Goal: Check status: Check status

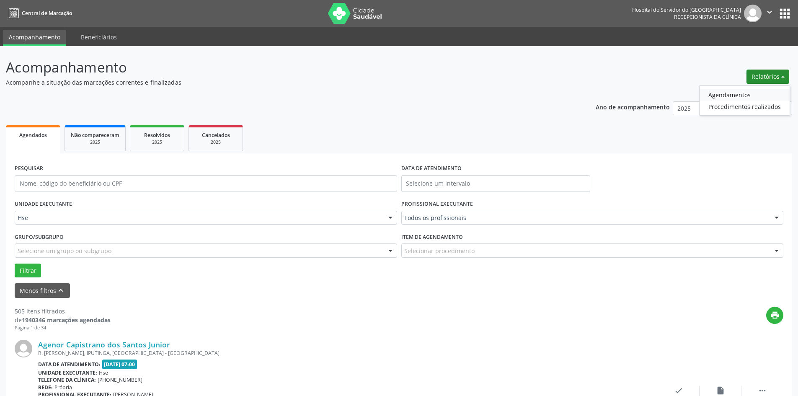
drag, startPoint x: 0, startPoint y: 0, endPoint x: 741, endPoint y: 92, distance: 746.5
click at [741, 92] on link "Agendamentos" at bounding box center [744, 95] width 90 height 12
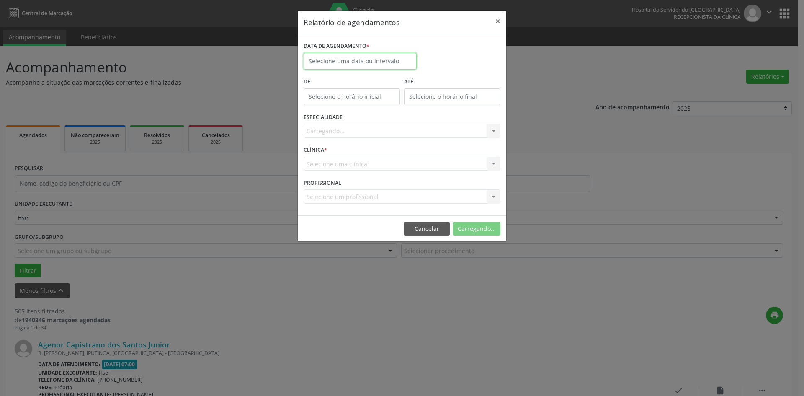
click at [373, 64] on input "text" at bounding box center [360, 61] width 113 height 17
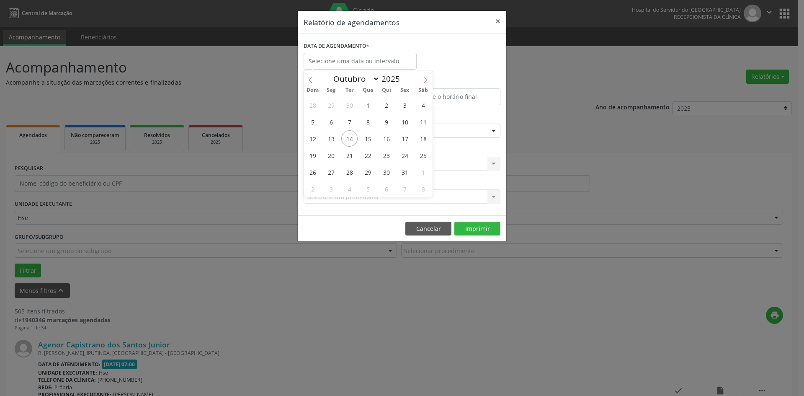
click at [427, 81] on icon at bounding box center [426, 80] width 6 height 6
select select "10"
click at [333, 120] on span "3" at bounding box center [331, 121] width 16 height 16
type input "[DATE]"
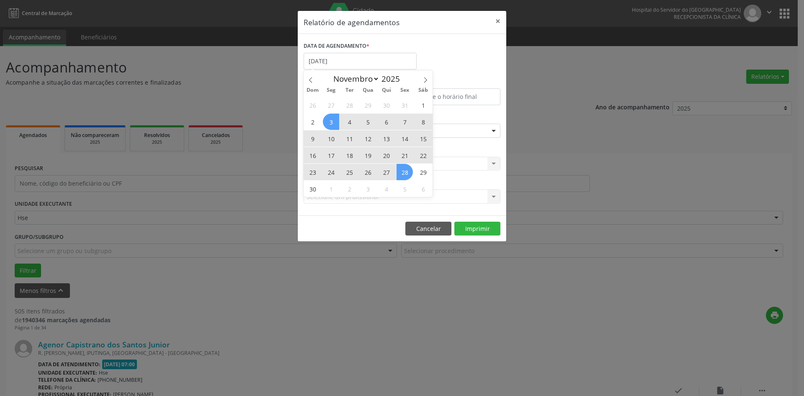
click at [408, 176] on span "28" at bounding box center [405, 172] width 16 height 16
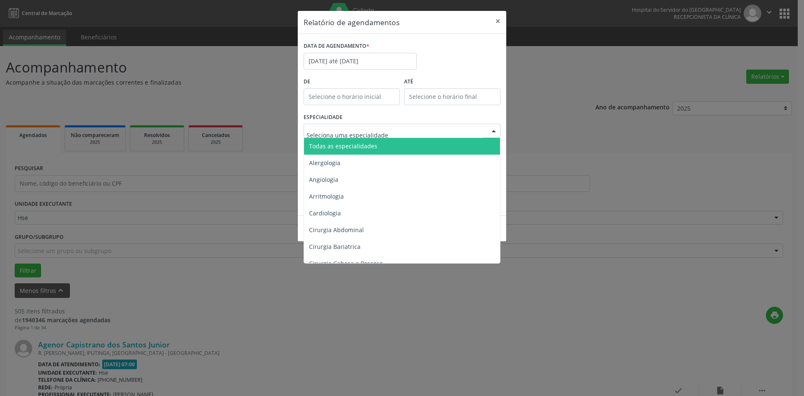
click at [364, 146] on span "Todas as especialidades" at bounding box center [343, 146] width 68 height 8
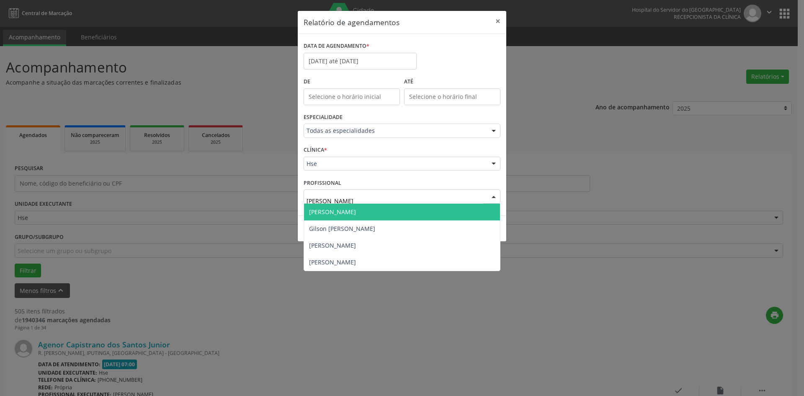
type input "GILB"
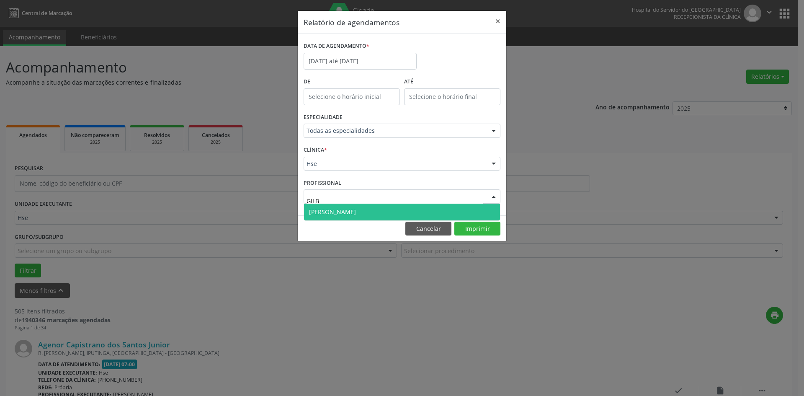
click at [333, 210] on span "[PERSON_NAME]" at bounding box center [332, 212] width 47 height 8
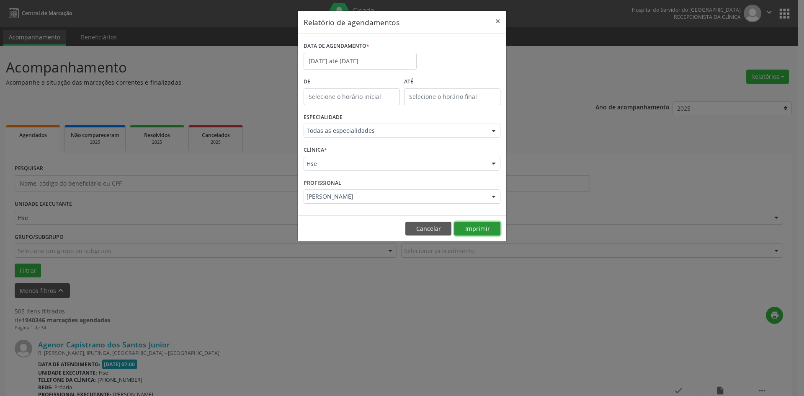
click at [473, 229] on button "Imprimir" at bounding box center [477, 229] width 46 height 14
